Goal: Task Accomplishment & Management: Complete application form

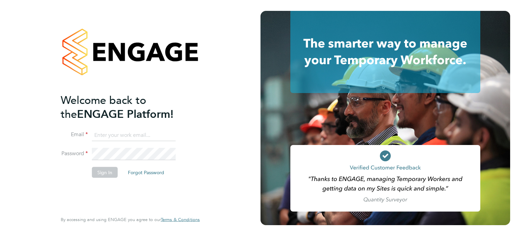
type input "sean@condicor.co.uk"
click at [103, 172] on button "Sign In" at bounding box center [105, 172] width 26 height 11
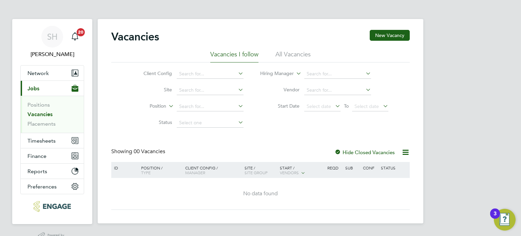
scroll to position [16, 0]
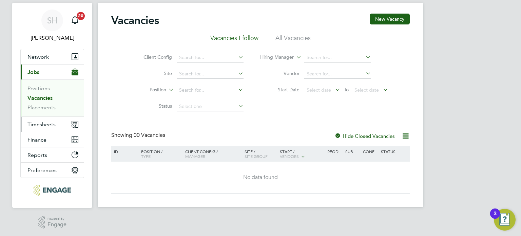
click at [41, 122] on span "Timesheets" at bounding box center [41, 124] width 28 height 6
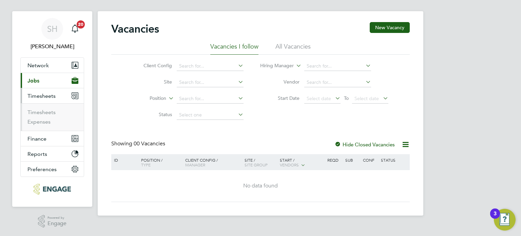
scroll to position [7, 0]
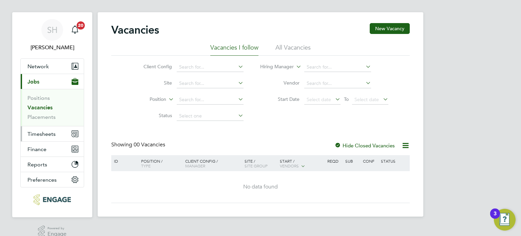
click at [36, 134] on span "Timesheets" at bounding box center [41, 134] width 28 height 6
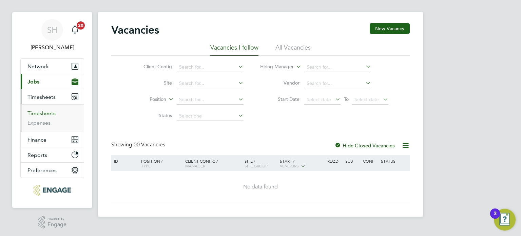
click at [36, 110] on link "Timesheets" at bounding box center [41, 113] width 28 height 6
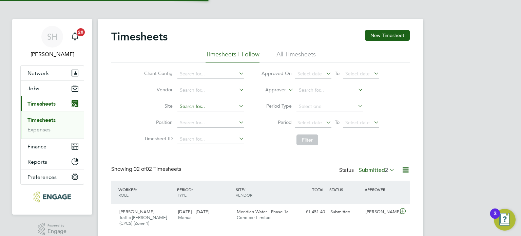
scroll to position [17, 59]
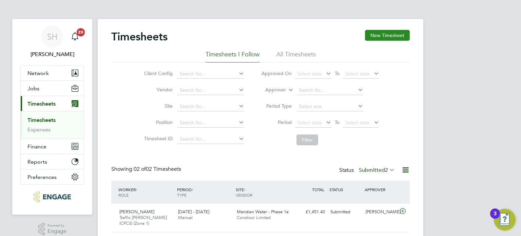
click at [390, 34] on button "New Timesheet" at bounding box center [387, 35] width 45 height 11
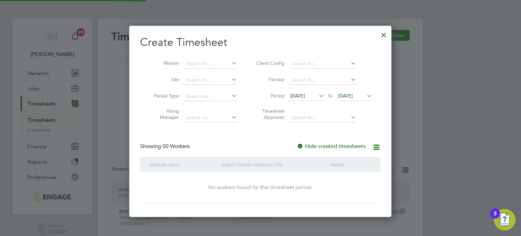
scroll to position [191, 263]
click at [318, 93] on icon at bounding box center [318, 95] width 0 height 9
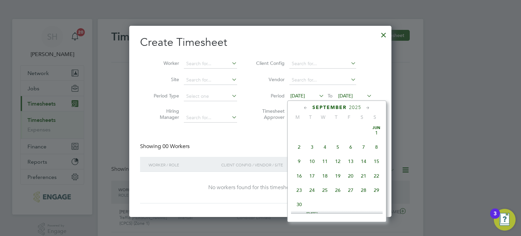
scroll to position [221, 0]
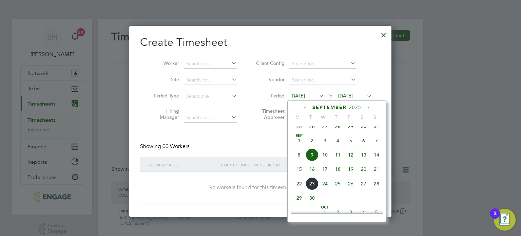
click at [300, 175] on span "15" at bounding box center [299, 168] width 13 height 13
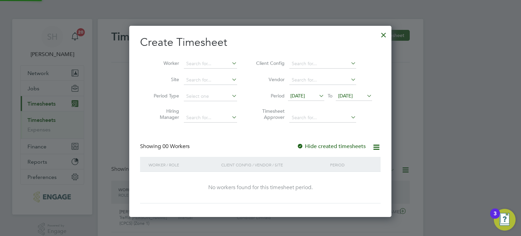
scroll to position [191, 263]
click at [318, 97] on icon at bounding box center [318, 95] width 0 height 9
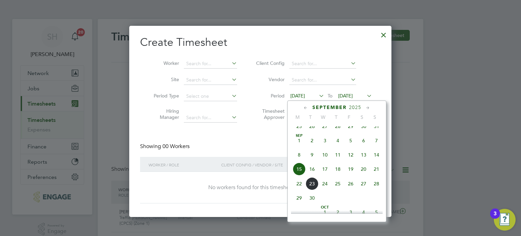
scroll to position [236, 0]
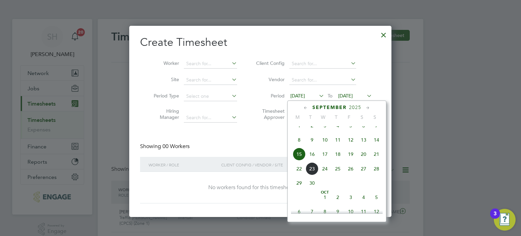
click at [365, 94] on div "15 Sep 2025 To 16 Sep 2025" at bounding box center [330, 96] width 84 height 9
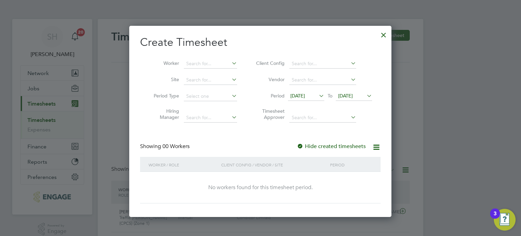
click at [365, 94] on icon at bounding box center [365, 95] width 0 height 9
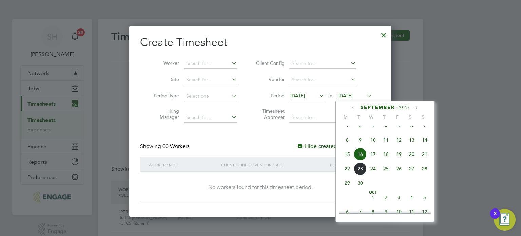
click at [425, 160] on span "21" at bounding box center [424, 154] width 13 height 13
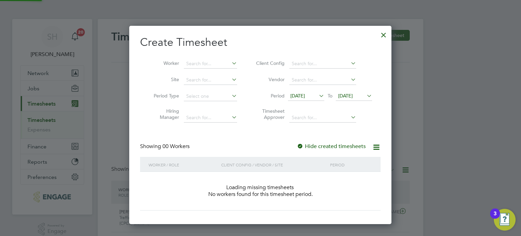
scroll to position [191, 263]
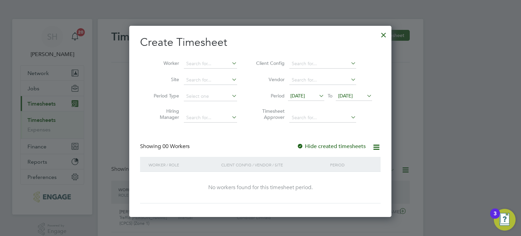
click at [305, 94] on span "[DATE]" at bounding box center [297, 96] width 15 height 6
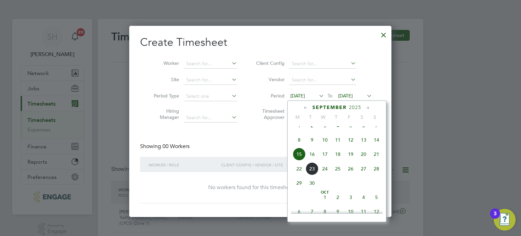
click at [379, 68] on li "Client Config" at bounding box center [313, 64] width 135 height 16
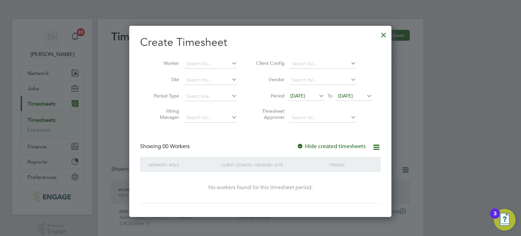
click at [381, 35] on div at bounding box center [384, 33] width 12 height 12
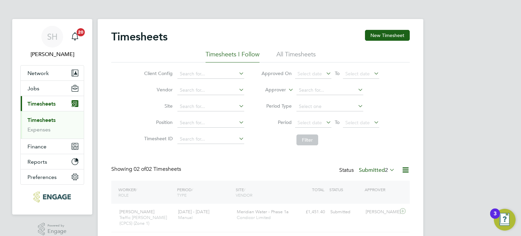
scroll to position [0, 0]
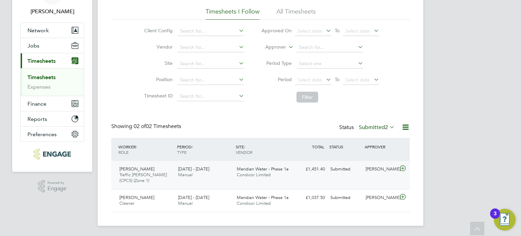
click at [399, 173] on div at bounding box center [404, 169] width 12 height 11
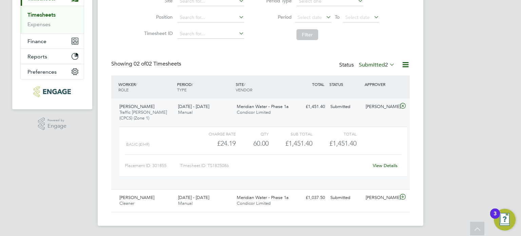
click at [386, 165] on link "View Details" at bounding box center [385, 165] width 25 height 6
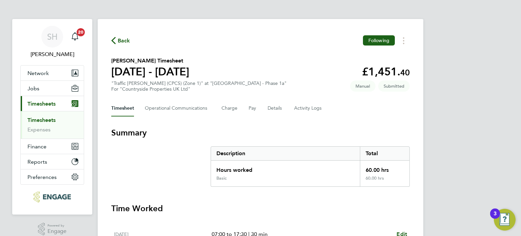
click at [122, 41] on span "Back" at bounding box center [124, 41] width 13 height 8
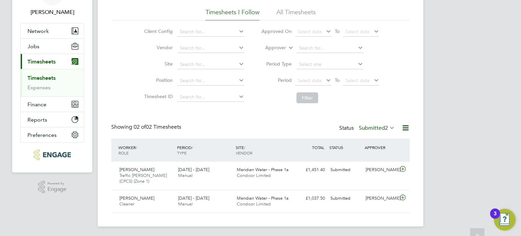
scroll to position [43, 0]
click at [404, 167] on icon at bounding box center [403, 168] width 8 height 5
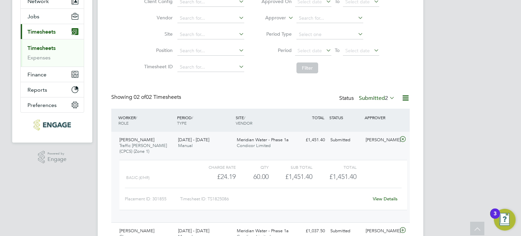
scroll to position [105, 0]
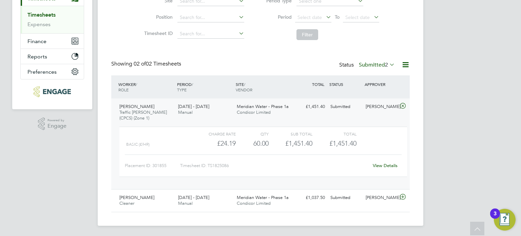
click at [384, 165] on link "View Details" at bounding box center [385, 165] width 25 height 6
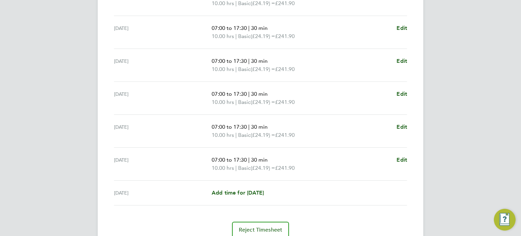
scroll to position [267, 0]
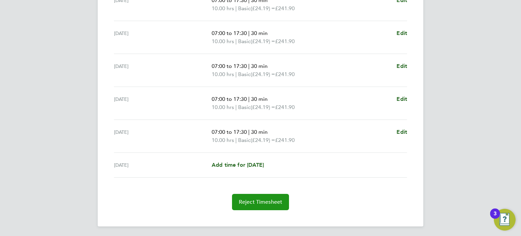
click at [255, 201] on span "Reject Timesheet" at bounding box center [261, 201] width 44 height 7
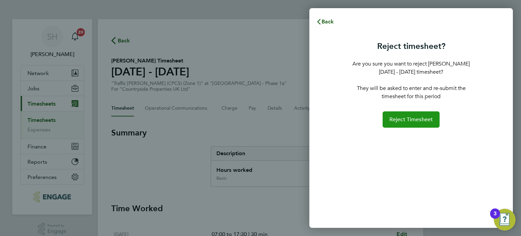
click at [395, 118] on span "Reject Timesheet" at bounding box center [411, 119] width 44 height 7
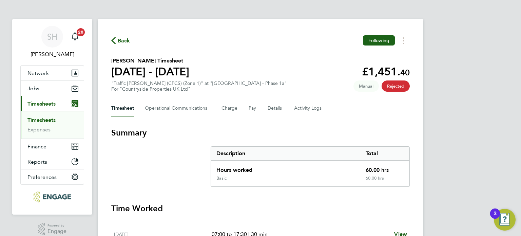
click at [120, 40] on span "Back" at bounding box center [124, 41] width 13 height 8
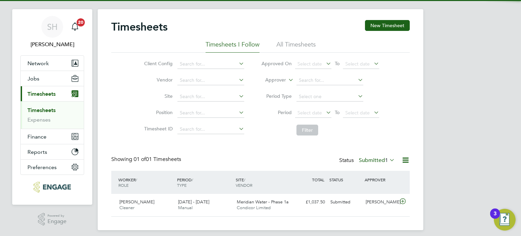
scroll to position [15, 0]
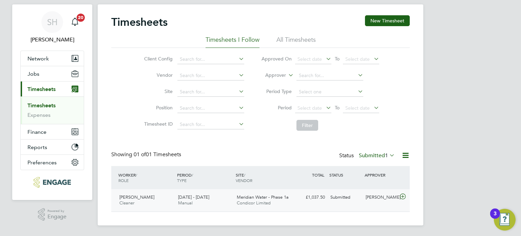
click at [404, 196] on icon at bounding box center [403, 196] width 8 height 5
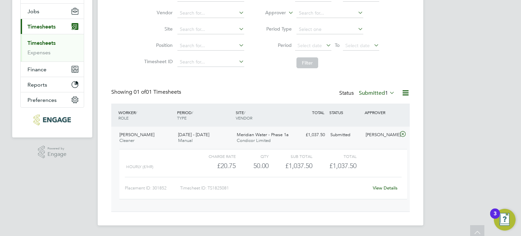
scroll to position [77, 0]
click at [384, 189] on link "View Details" at bounding box center [385, 188] width 25 height 6
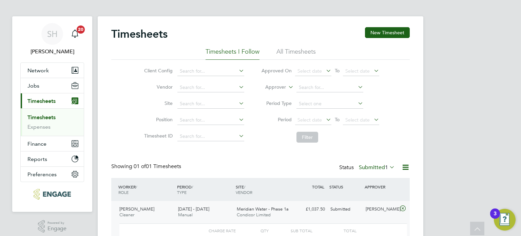
scroll to position [0, 0]
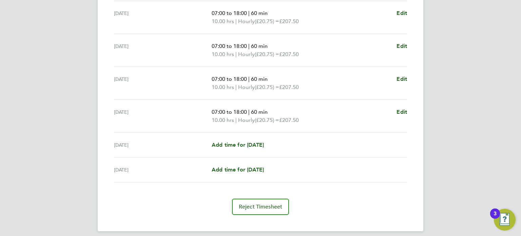
scroll to position [258, 0]
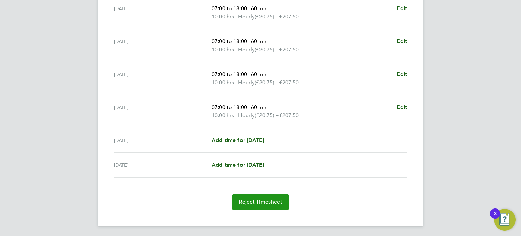
click at [268, 198] on span "Reject Timesheet" at bounding box center [261, 201] width 44 height 7
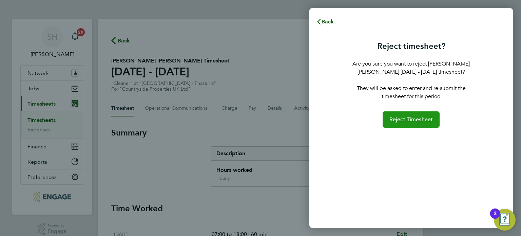
click at [403, 121] on span "Reject Timesheet" at bounding box center [411, 119] width 44 height 7
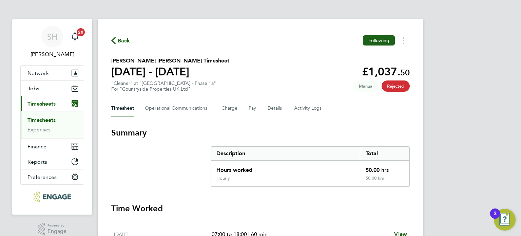
click at [119, 41] on span "Back" at bounding box center [124, 41] width 13 height 8
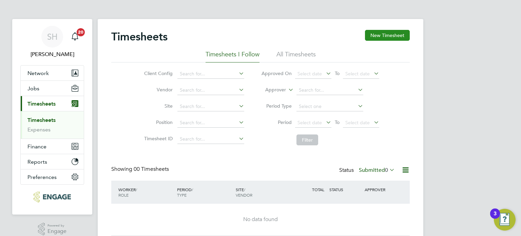
click at [390, 35] on button "New Timesheet" at bounding box center [387, 35] width 45 height 11
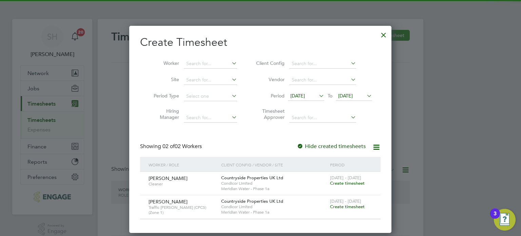
scroll to position [206, 263]
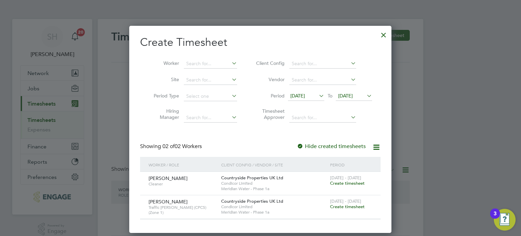
click at [318, 94] on icon at bounding box center [318, 95] width 0 height 9
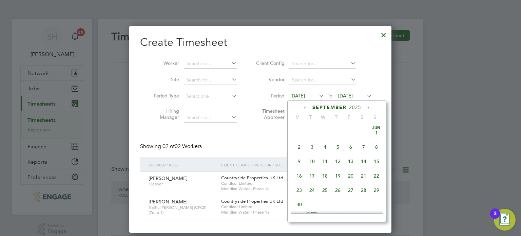
scroll to position [221, 0]
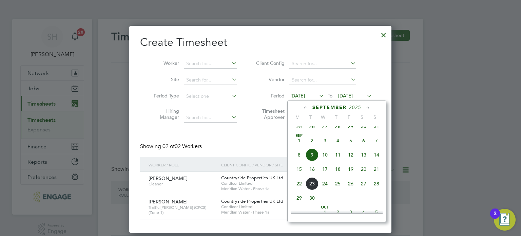
click at [299, 175] on span "15" at bounding box center [299, 168] width 13 height 13
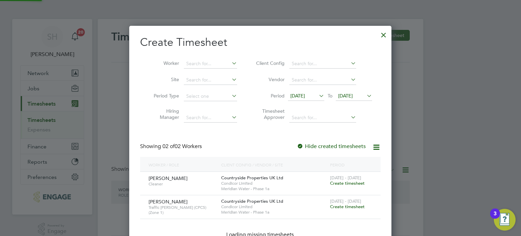
scroll to position [206, 263]
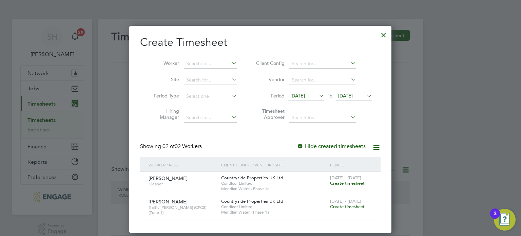
click at [365, 94] on icon at bounding box center [365, 95] width 0 height 9
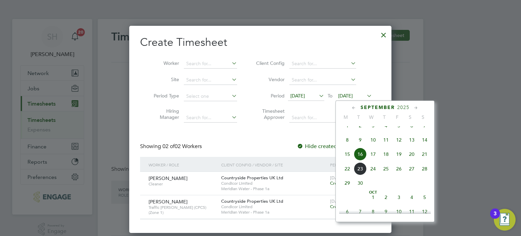
click at [423, 159] on span "21" at bounding box center [424, 154] width 13 height 13
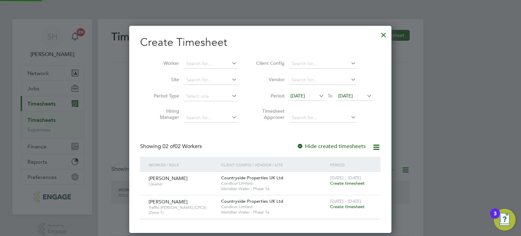
scroll to position [206, 263]
click at [347, 181] on span "Create timesheet" at bounding box center [347, 183] width 35 height 6
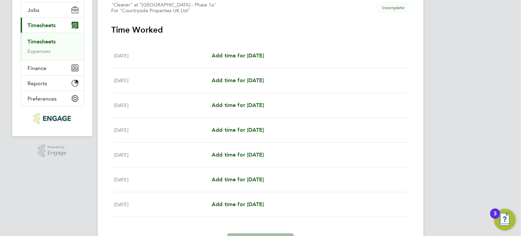
scroll to position [102, 0]
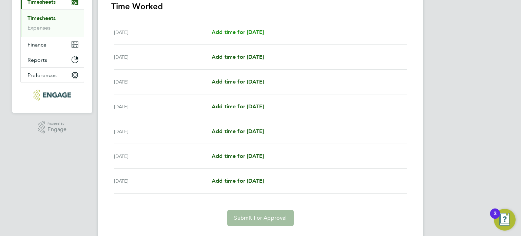
click at [243, 32] on span "Add time for [DATE]" at bounding box center [238, 32] width 52 height 6
select select "30"
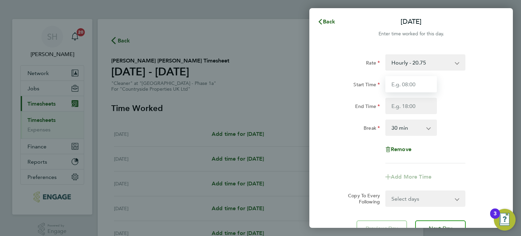
click at [422, 83] on input "Start Time" at bounding box center [411, 84] width 52 height 16
type input "07:00"
click at [419, 105] on input "End Time" at bounding box center [411, 106] width 52 height 16
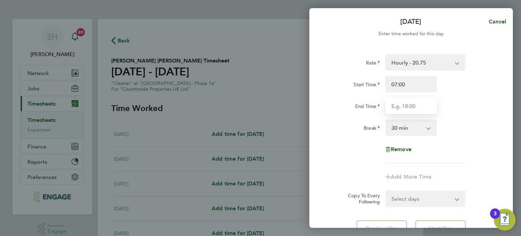
type input "17:30"
click at [464, 122] on div "Break 0 min 15 min 30 min 45 min 60 min 75 min 90 min" at bounding box center [411, 127] width 171 height 16
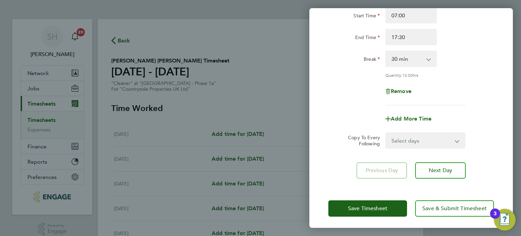
scroll to position [70, 0]
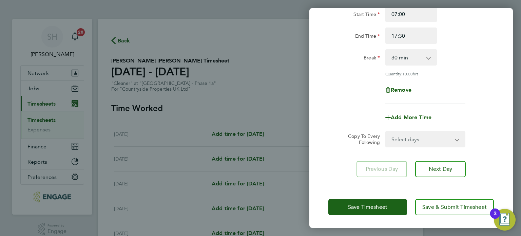
click at [411, 139] on select "Select days Day Weekday (Mon-Fri) Weekend (Sat-Sun) [DATE] [DATE] [DATE] [DATE]…" at bounding box center [421, 139] width 71 height 15
select select "WEEKDAY"
click at [386, 132] on select "Select days Day Weekday (Mon-Fri) Weekend (Sat-Sun) [DATE] [DATE] [DATE] [DATE]…" at bounding box center [421, 139] width 71 height 15
select select "[DATE]"
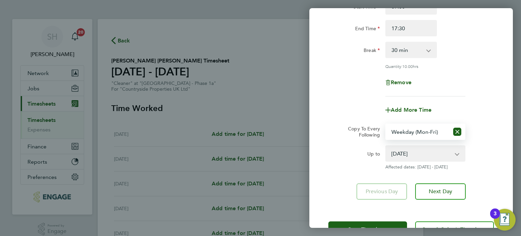
scroll to position [100, 0]
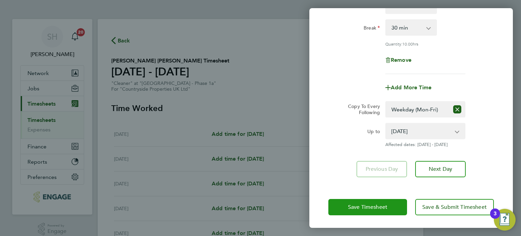
click at [380, 204] on span "Save Timesheet" at bounding box center [367, 207] width 39 height 7
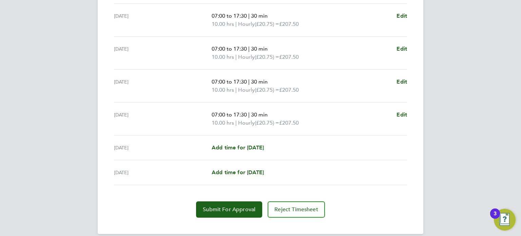
scroll to position [259, 0]
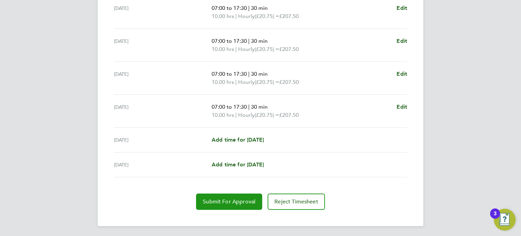
click at [233, 200] on span "Submit For Approval" at bounding box center [229, 201] width 53 height 7
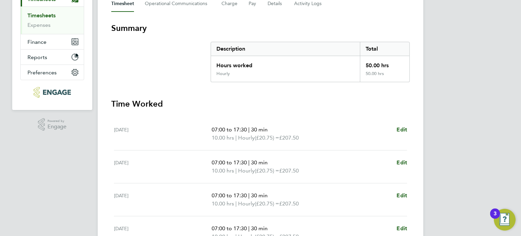
scroll to position [0, 0]
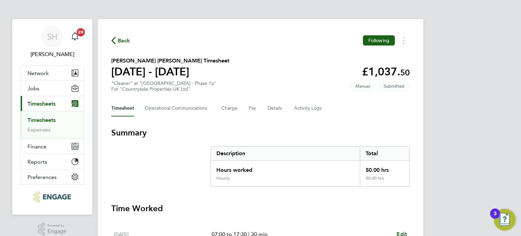
click at [115, 39] on icon "button" at bounding box center [113, 40] width 4 height 7
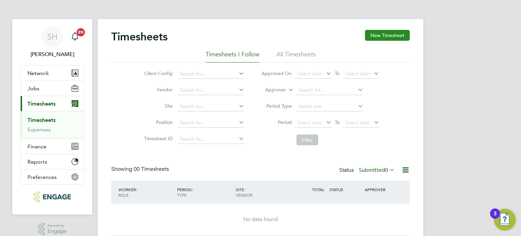
click at [389, 33] on button "New Timesheet" at bounding box center [387, 35] width 45 height 11
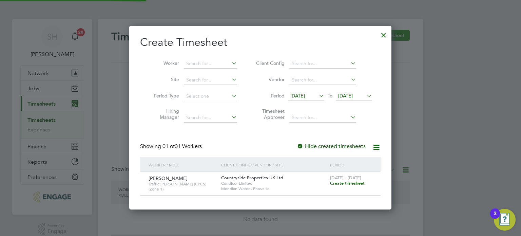
scroll to position [3, 3]
click at [318, 97] on icon at bounding box center [318, 95] width 0 height 9
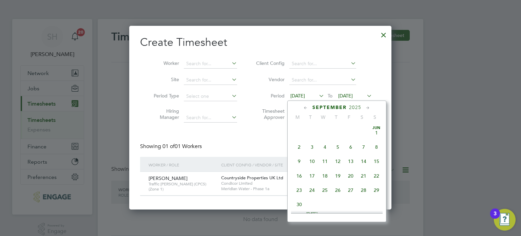
scroll to position [221, 0]
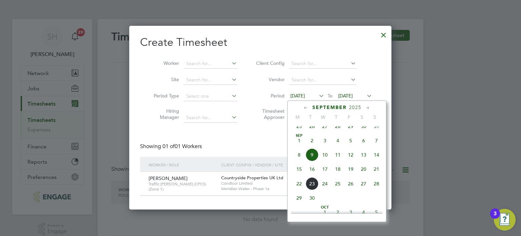
drag, startPoint x: 298, startPoint y: 176, endPoint x: 315, endPoint y: 149, distance: 31.6
click at [299, 175] on span "15" at bounding box center [299, 168] width 13 height 13
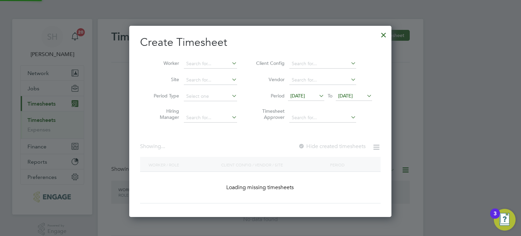
scroll to position [183, 263]
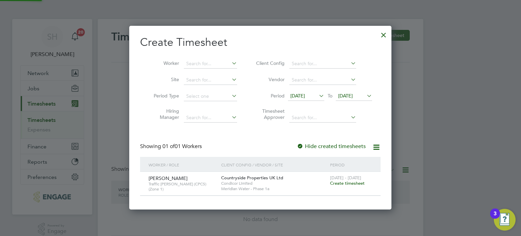
click at [353, 97] on span "[DATE]" at bounding box center [345, 96] width 15 height 6
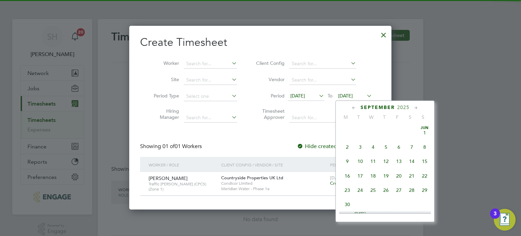
scroll to position [236, 0]
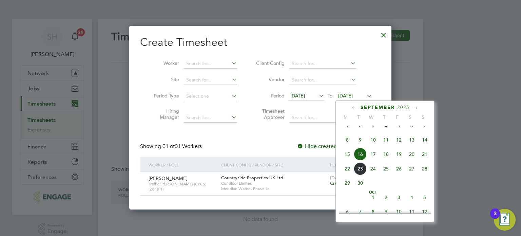
click at [423, 158] on span "21" at bounding box center [424, 154] width 13 height 13
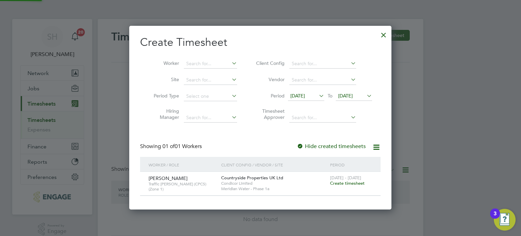
scroll to position [183, 263]
click at [347, 181] on span "Create timesheet" at bounding box center [347, 183] width 35 height 6
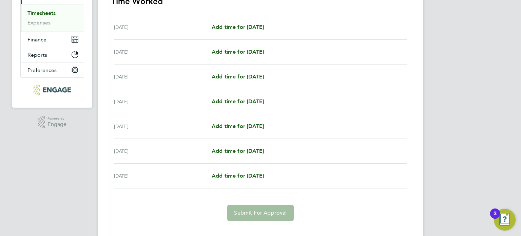
scroll to position [118, 0]
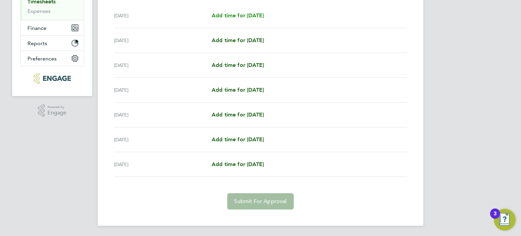
click at [233, 16] on span "Add time for [DATE]" at bounding box center [238, 15] width 52 height 6
select select "30"
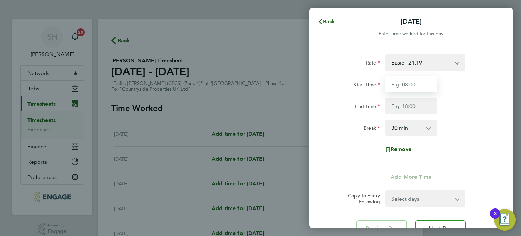
click at [420, 83] on input "Start Time" at bounding box center [411, 84] width 52 height 16
type input "07:00"
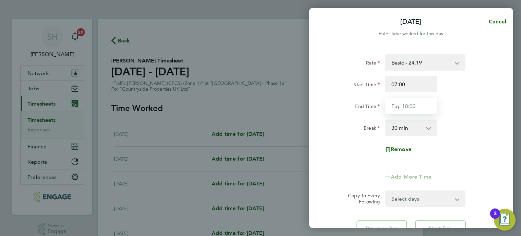
click at [425, 106] on input "End Time" at bounding box center [411, 106] width 52 height 16
type input "17:30"
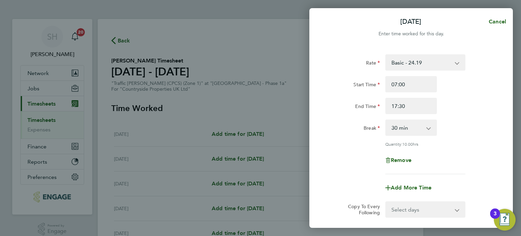
click at [462, 121] on div "Break 0 min 15 min 30 min 45 min 60 min 75 min 90 min" at bounding box center [411, 127] width 171 height 16
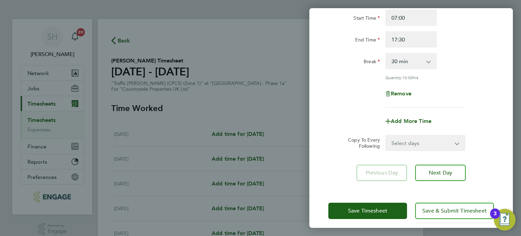
scroll to position [70, 0]
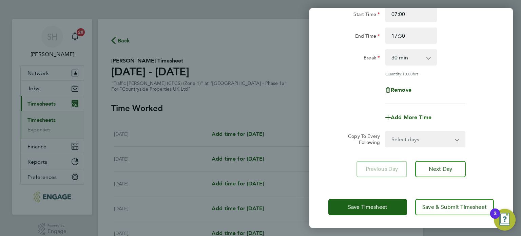
click at [416, 137] on select "Select days Day Weekday (Mon-Fri) Weekend (Sat-Sun) [DATE] [DATE] [DATE] [DATE]…" at bounding box center [421, 139] width 71 height 15
select select "WEEKDAY"
click at [386, 132] on select "Select days Day Weekday (Mon-Fri) Weekend (Sat-Sun) [DATE] [DATE] [DATE] [DATE]…" at bounding box center [421, 139] width 71 height 15
select select "[DATE]"
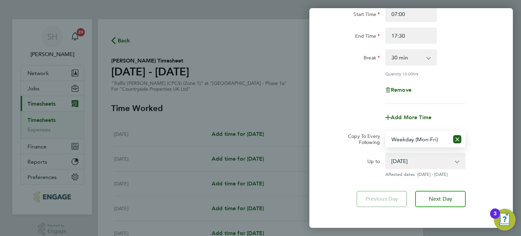
click at [487, 92] on div "Remove" at bounding box center [411, 90] width 171 height 16
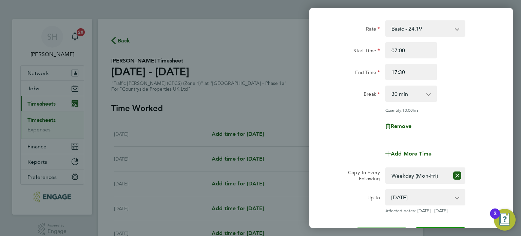
scroll to position [68, 0]
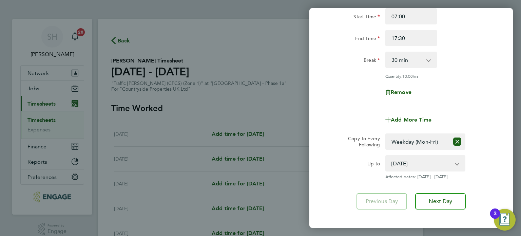
click at [347, 174] on div "Up to" at bounding box center [354, 167] width 57 height 24
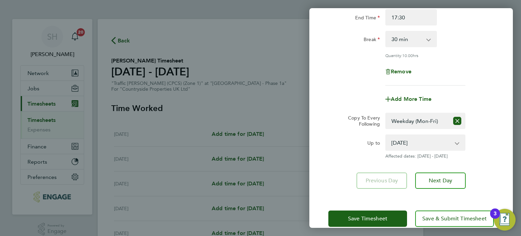
scroll to position [100, 0]
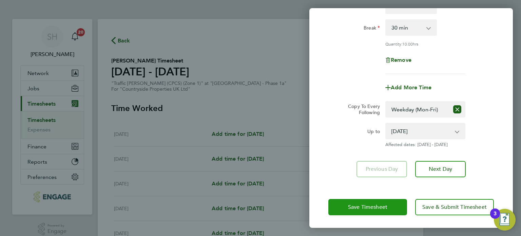
click at [369, 204] on span "Save Timesheet" at bounding box center [367, 207] width 39 height 7
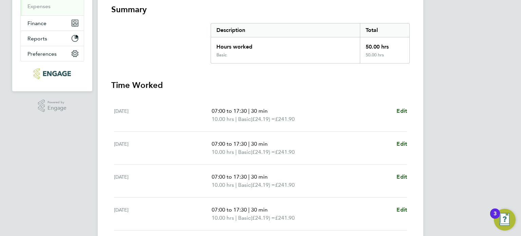
scroll to position [259, 0]
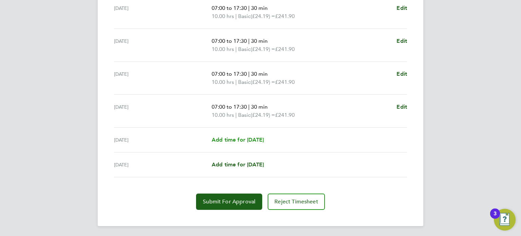
click at [244, 138] on span "Add time for [DATE]" at bounding box center [238, 139] width 52 height 6
select select "30"
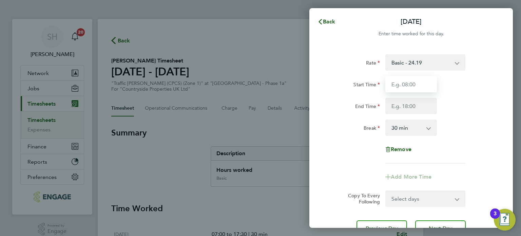
click at [424, 84] on input "Start Time" at bounding box center [411, 84] width 52 height 16
type input "07:00"
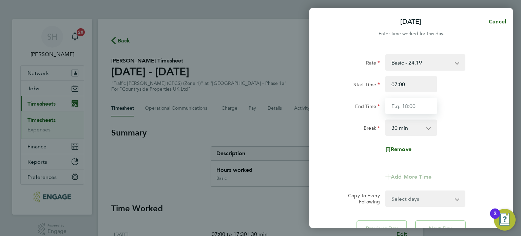
click at [424, 105] on input "End Time" at bounding box center [411, 106] width 52 height 16
type input "17:30"
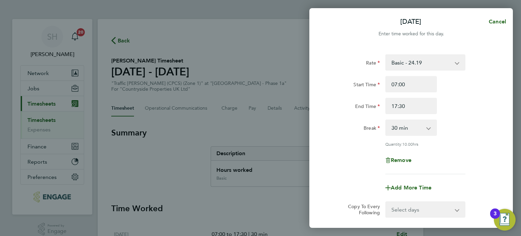
click at [459, 129] on div "Break 0 min 15 min 30 min 45 min 60 min 75 min 90 min" at bounding box center [411, 127] width 171 height 16
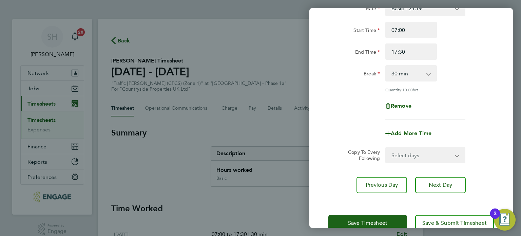
scroll to position [70, 0]
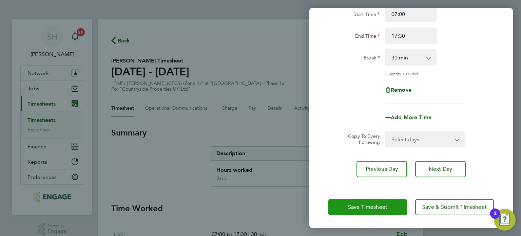
click at [378, 205] on span "Save Timesheet" at bounding box center [367, 207] width 39 height 7
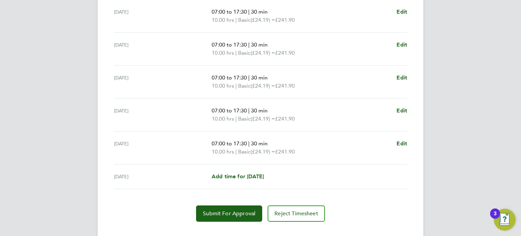
scroll to position [267, 0]
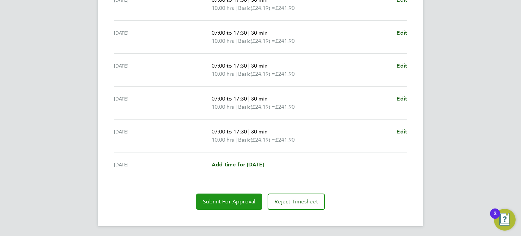
click at [238, 199] on span "Submit For Approval" at bounding box center [229, 201] width 53 height 7
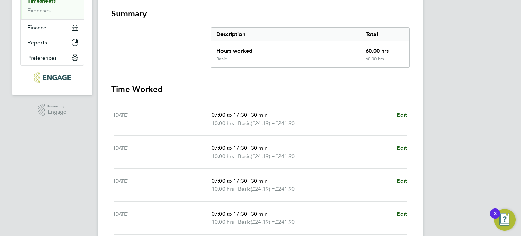
scroll to position [0, 0]
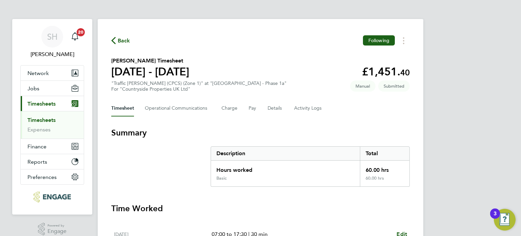
click at [123, 40] on span "Back" at bounding box center [124, 41] width 13 height 8
